Goal: Transaction & Acquisition: Purchase product/service

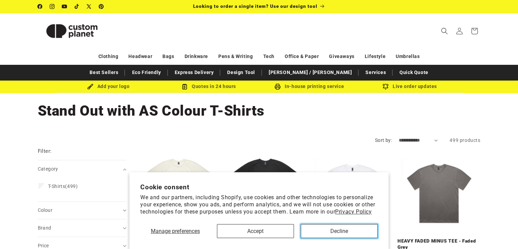
click at [328, 230] on button "Decline" at bounding box center [339, 231] width 77 height 14
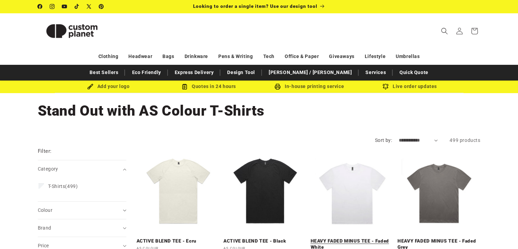
click at [337, 238] on link "HEAVY FADED MINUS TEE - Faded White" at bounding box center [352, 244] width 83 height 12
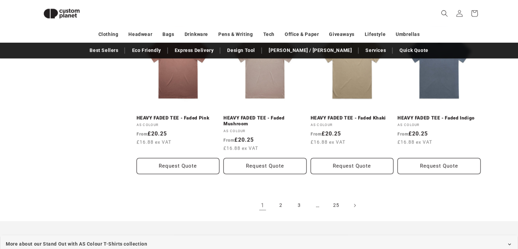
scroll to position [735, 0]
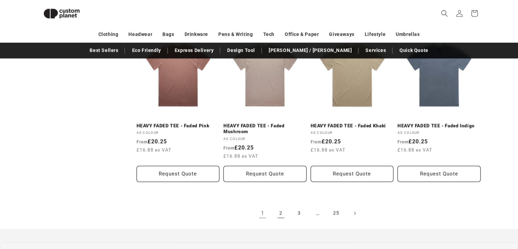
click at [280, 214] on link "2" at bounding box center [281, 212] width 15 height 15
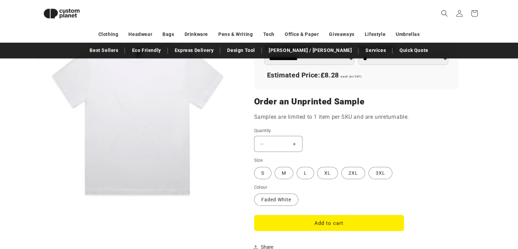
scroll to position [511, 0]
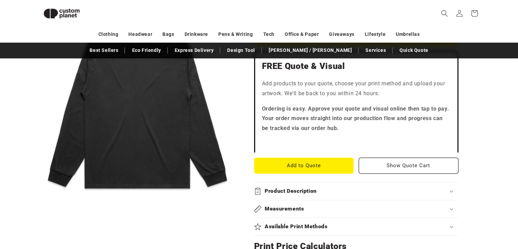
scroll to position [194, 0]
click at [329, 164] on button "Add to Quote" at bounding box center [304, 165] width 100 height 16
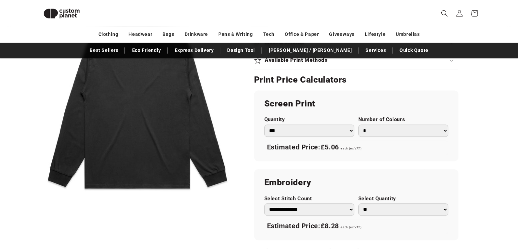
scroll to position [363, 0]
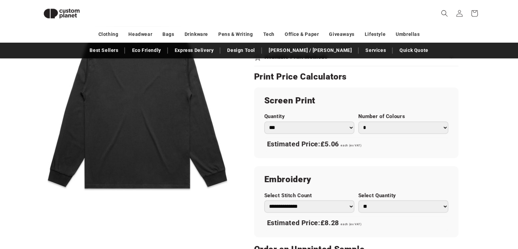
click at [351, 128] on select "*** *** *** **** **** **** ***** *****" at bounding box center [309, 127] width 90 height 12
click at [316, 101] on h2 "Screen Print" at bounding box center [356, 100] width 184 height 11
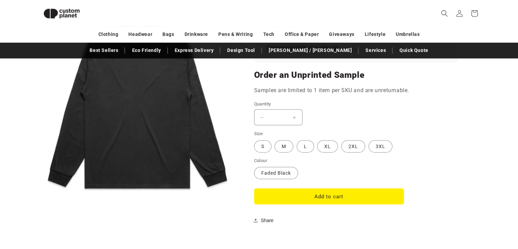
scroll to position [537, 0]
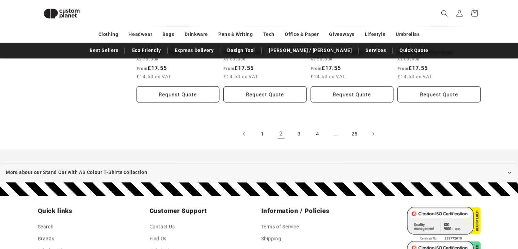
scroll to position [796, 0]
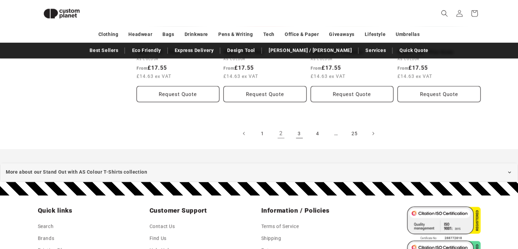
click at [297, 135] on link "3" at bounding box center [299, 133] width 15 height 15
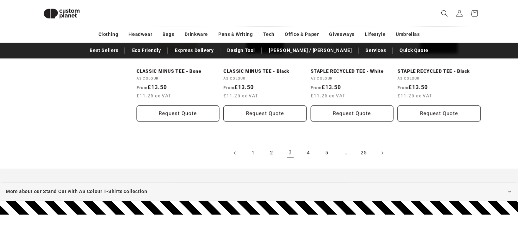
scroll to position [771, 0]
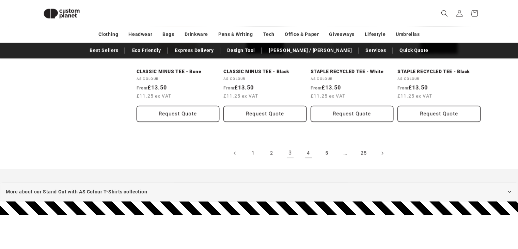
click at [308, 157] on link "4" at bounding box center [308, 153] width 15 height 15
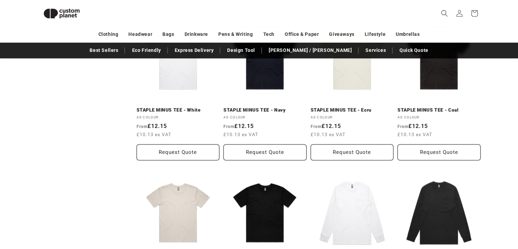
scroll to position [280, 0]
